Goal: Navigation & Orientation: Find specific page/section

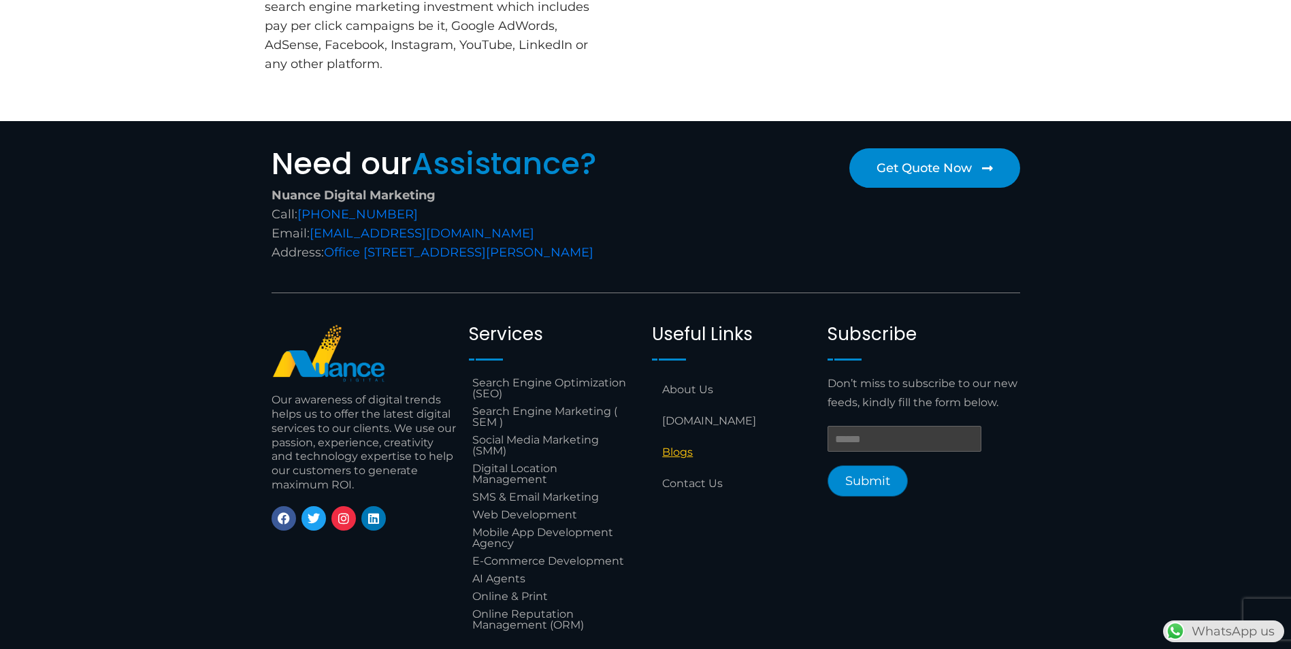
scroll to position [3426, 0]
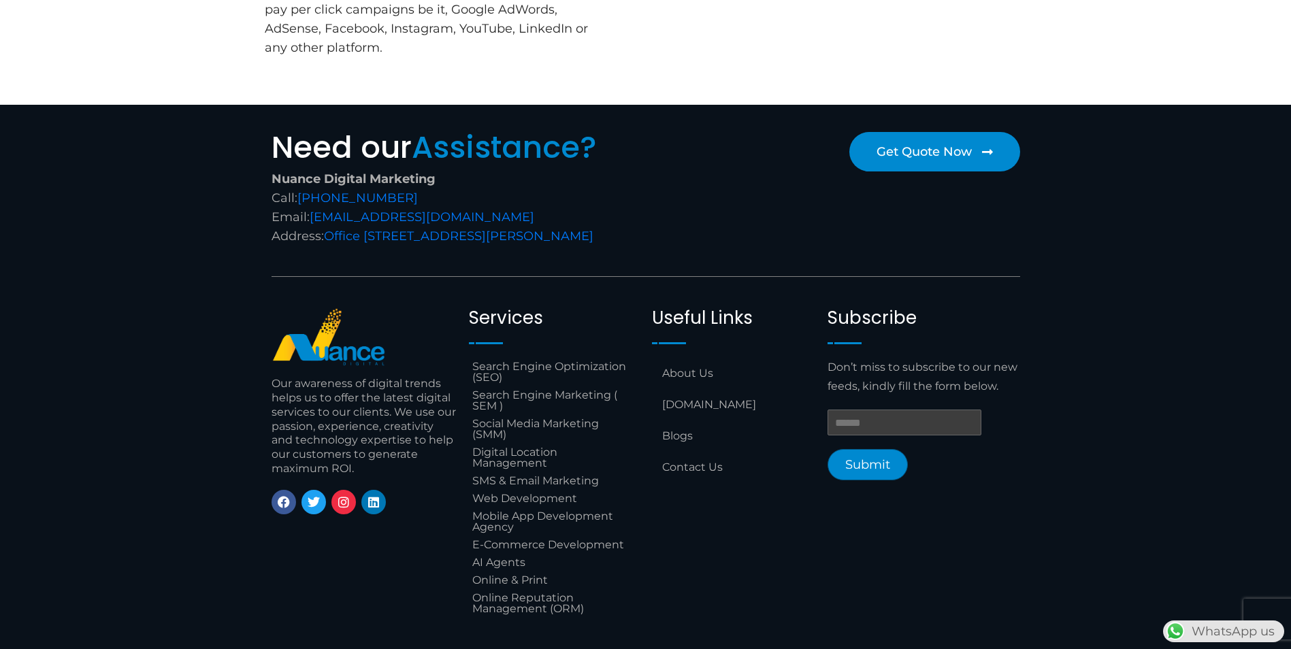
click at [1206, 629] on div "WhatsApp us" at bounding box center [1223, 632] width 121 height 22
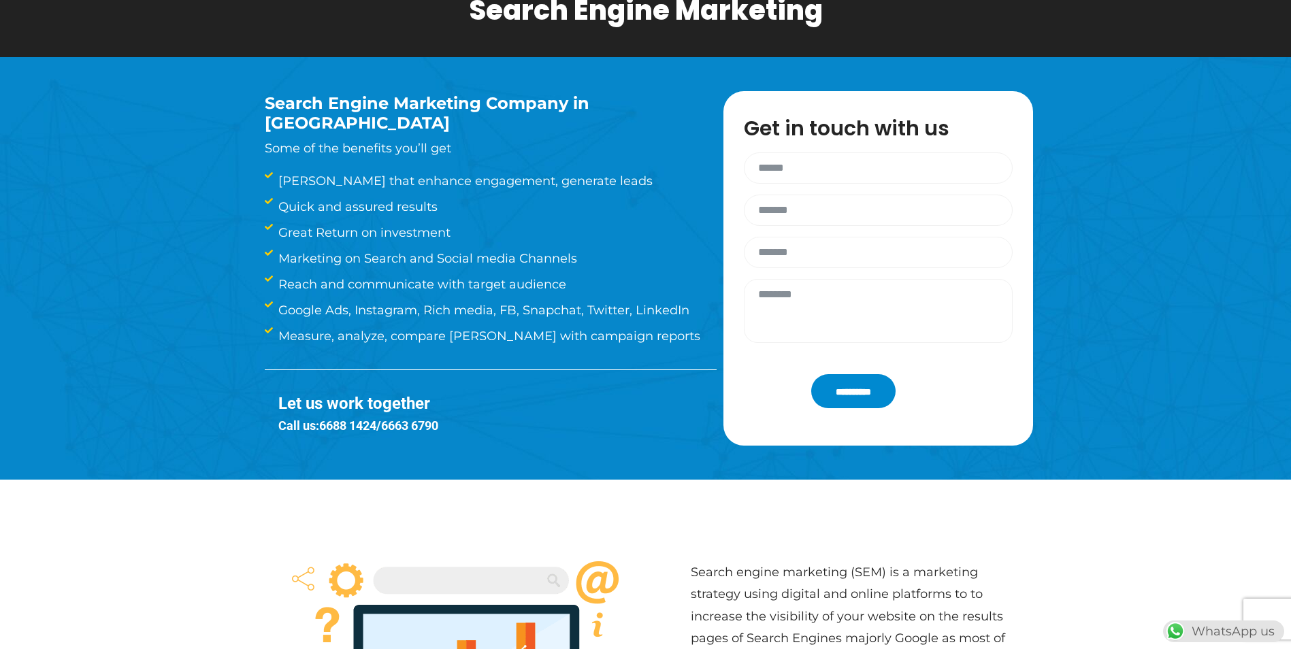
scroll to position [0, 0]
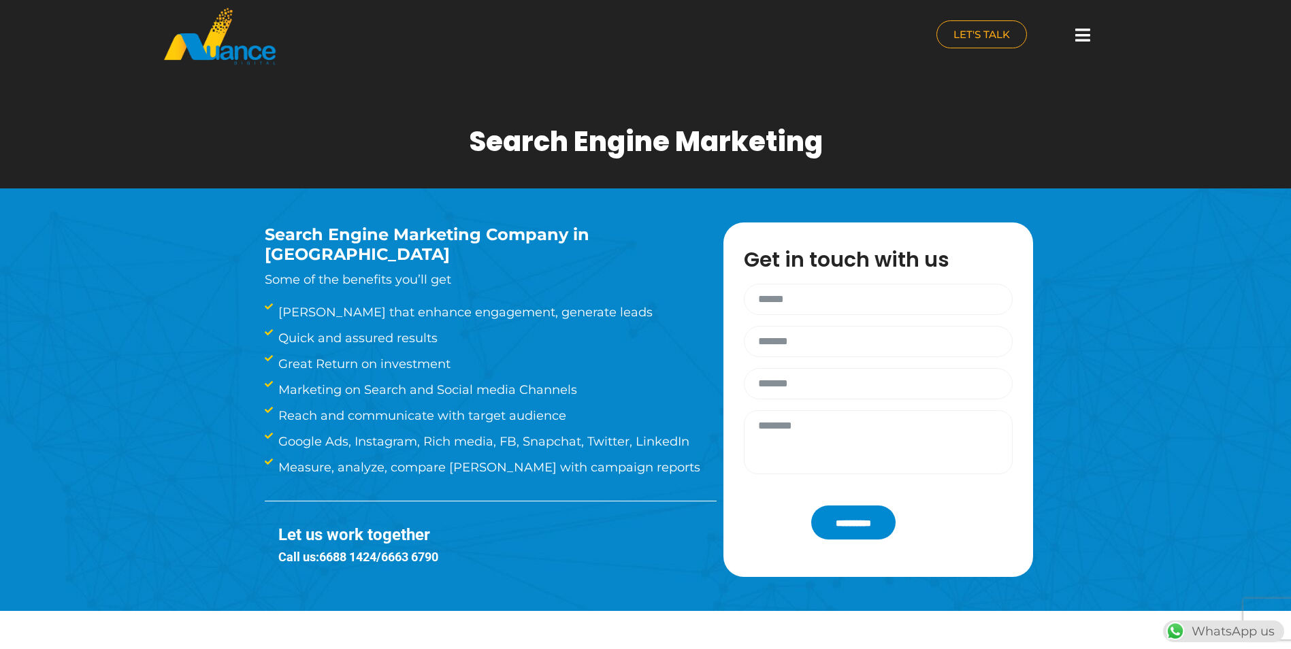
click at [1074, 33] on div at bounding box center [1083, 35] width 27 height 30
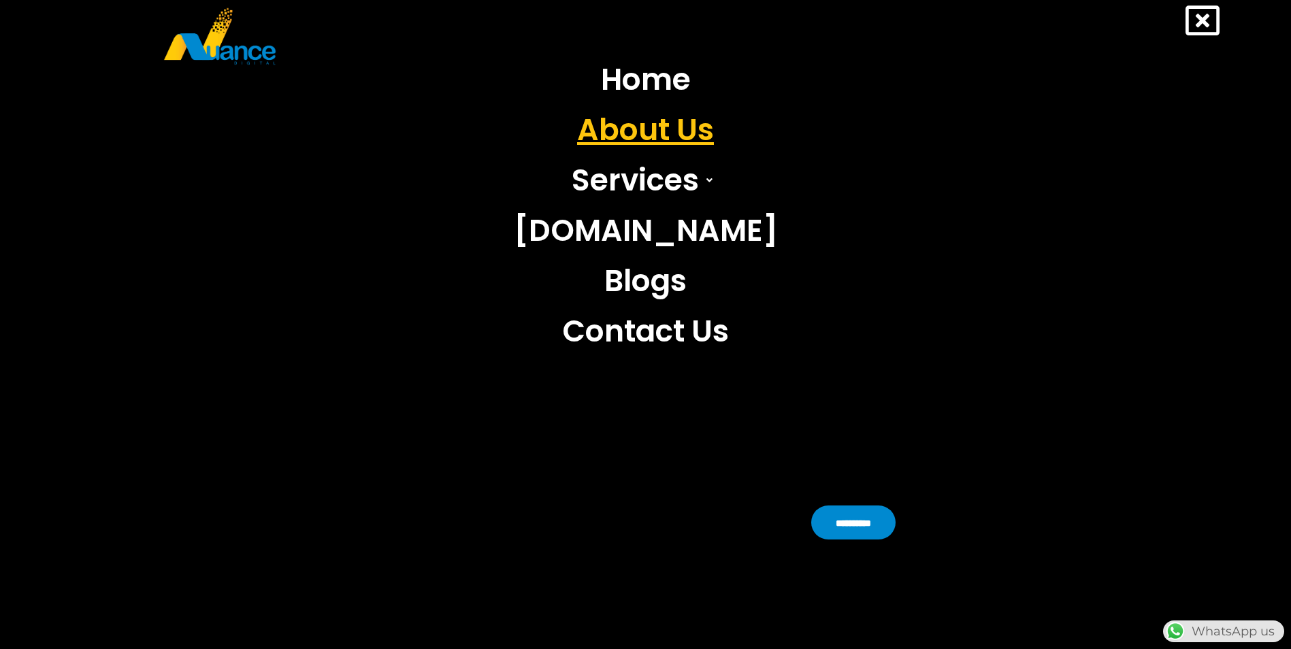
click at [669, 127] on link "About Us" at bounding box center [646, 130] width 285 height 50
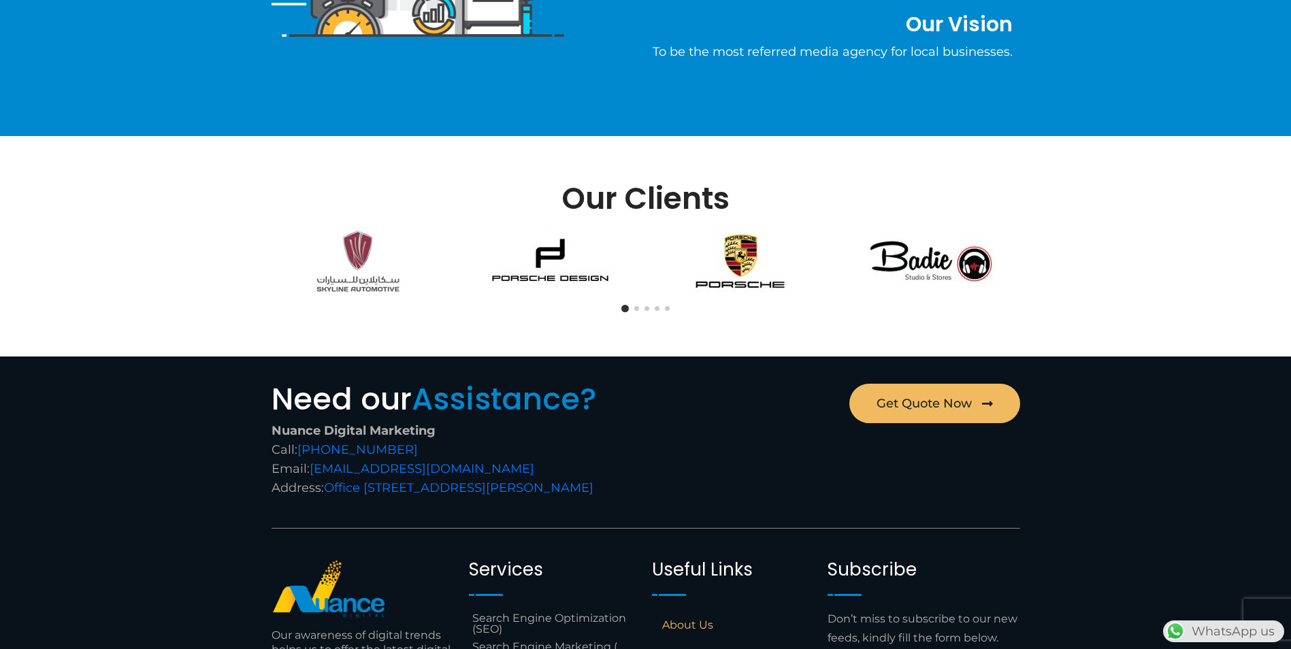
scroll to position [862, 0]
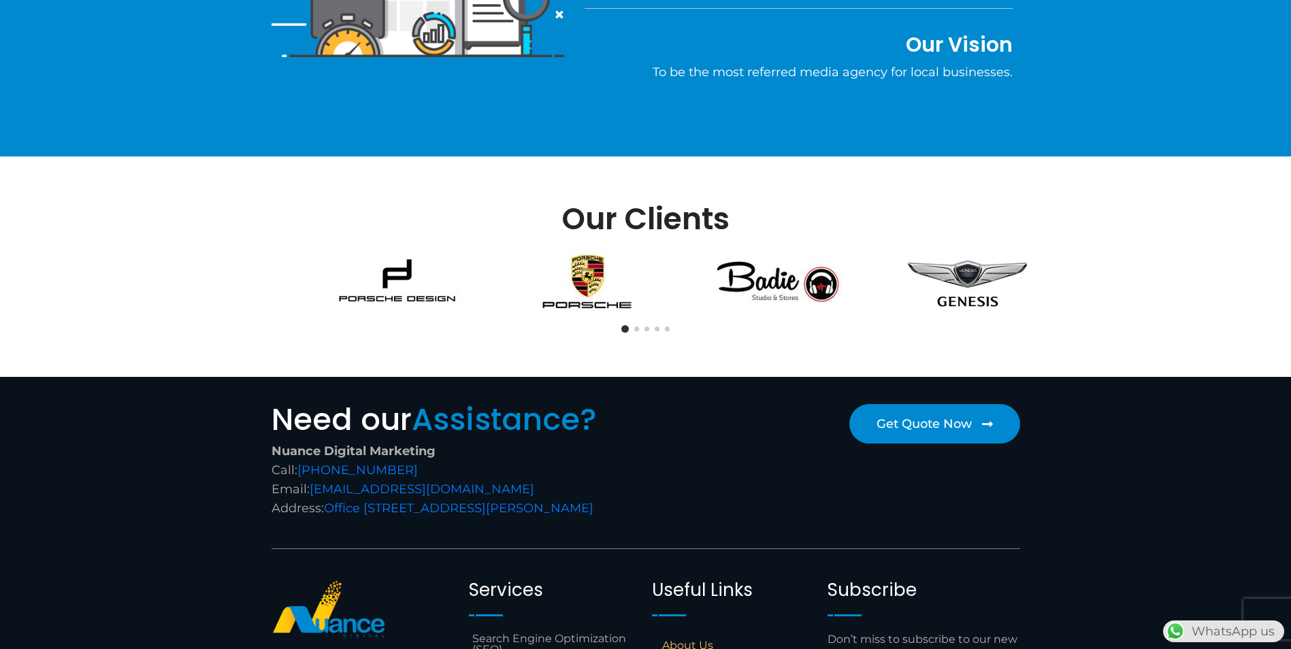
drag, startPoint x: 791, startPoint y: 311, endPoint x: 485, endPoint y: 304, distance: 306.4
click at [711, 304] on img at bounding box center [779, 282] width 136 height 68
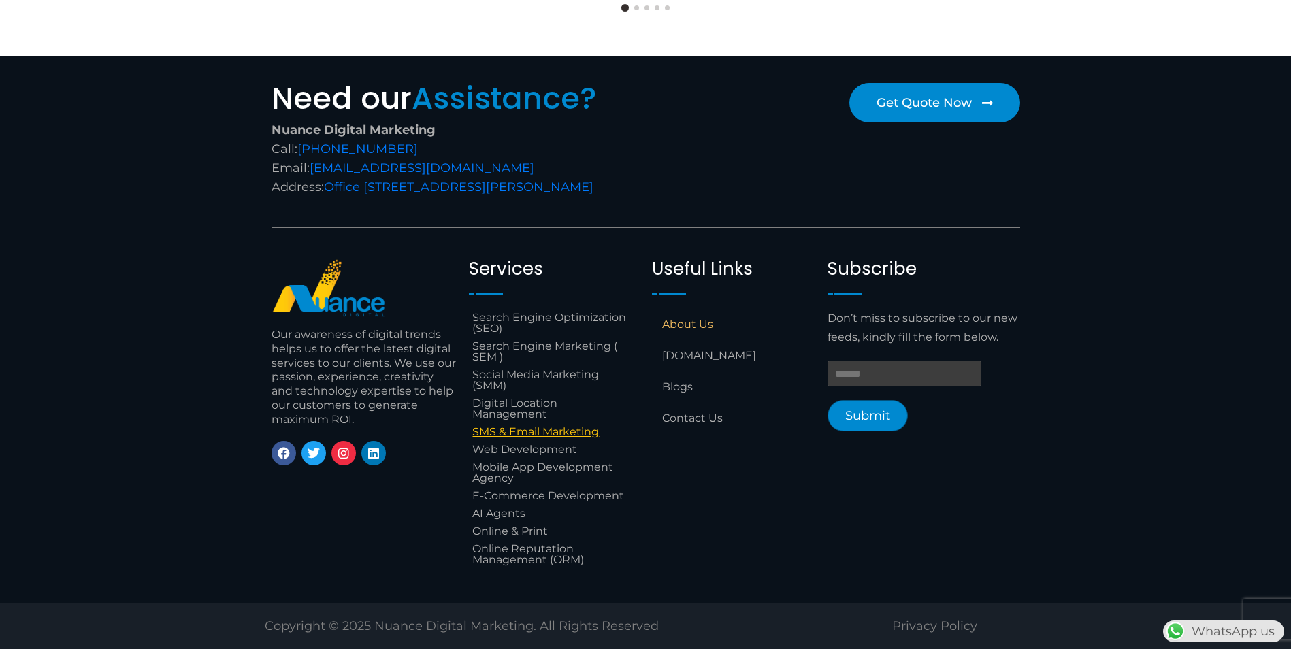
scroll to position [1202, 0]
